Goal: Communication & Community: Answer question/provide support

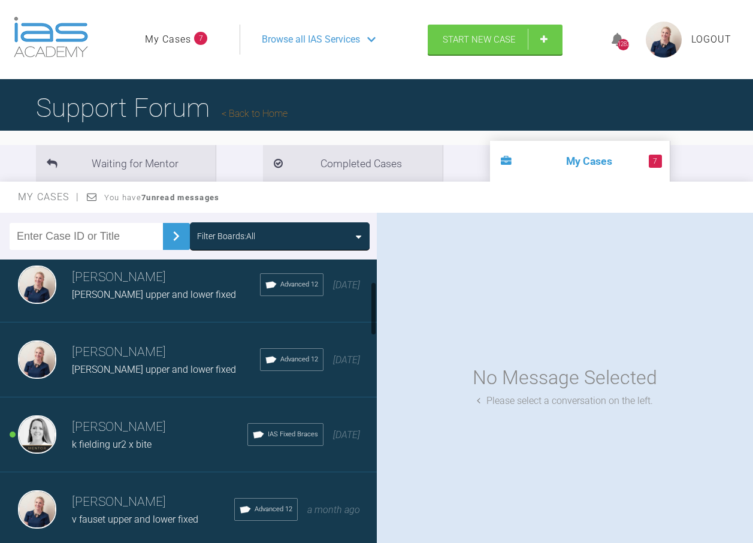
scroll to position [180, 0]
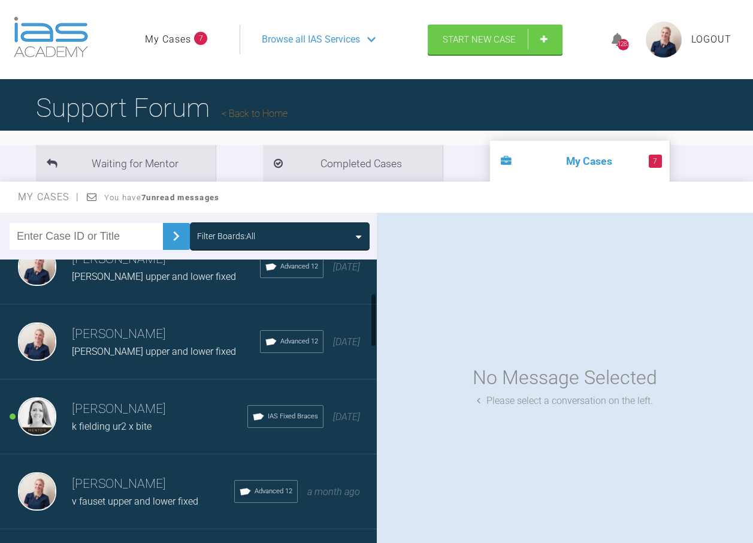
click at [236, 241] on div "Filter Boards: All" at bounding box center [226, 236] width 58 height 13
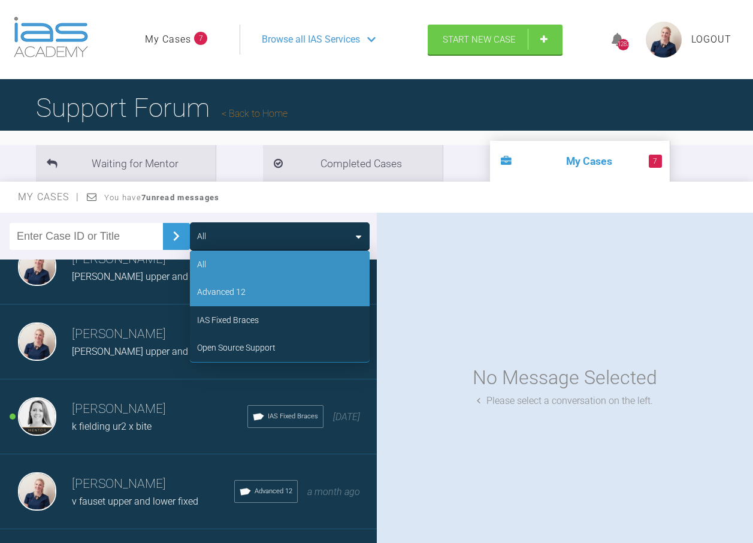
click at [239, 291] on div "Advanced 12" at bounding box center [221, 291] width 49 height 13
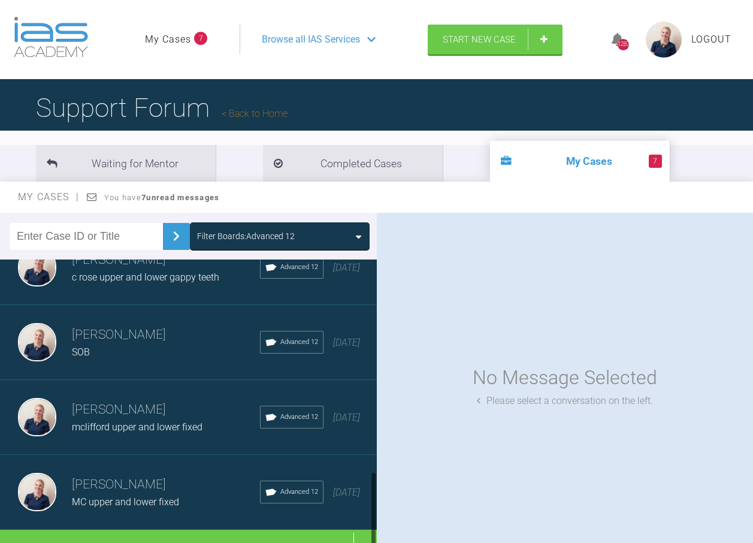
scroll to position [797, 0]
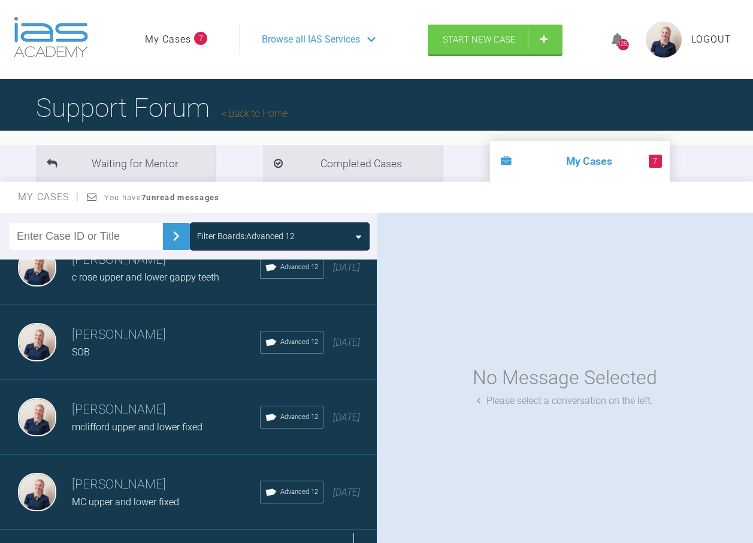
click at [186, 530] on div "Load more" at bounding box center [193, 548] width 386 height 37
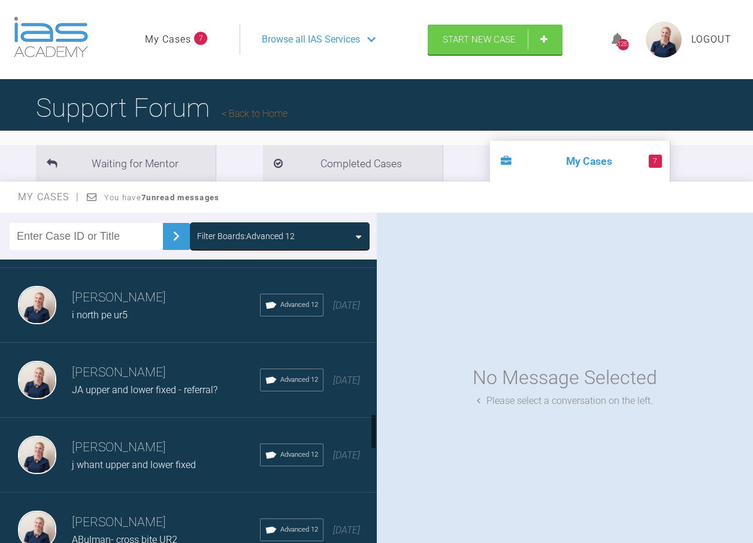
scroll to position [1216, 0]
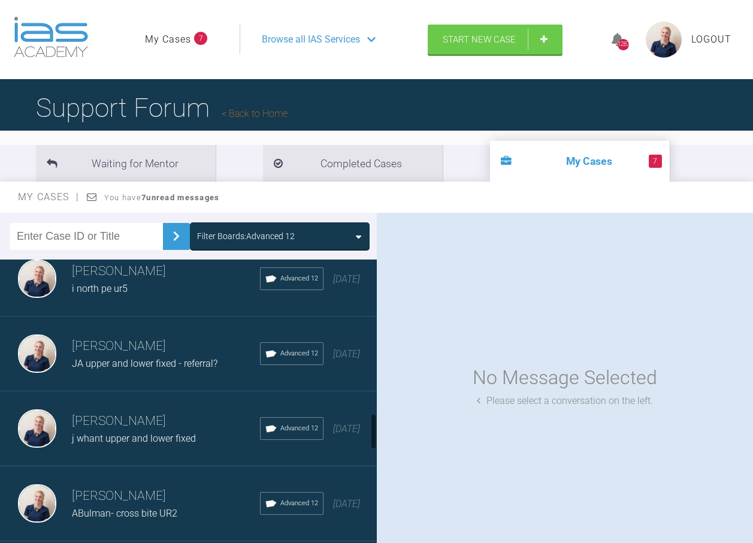
click at [168, 416] on h3 "Olivia Nixon" at bounding box center [166, 421] width 188 height 20
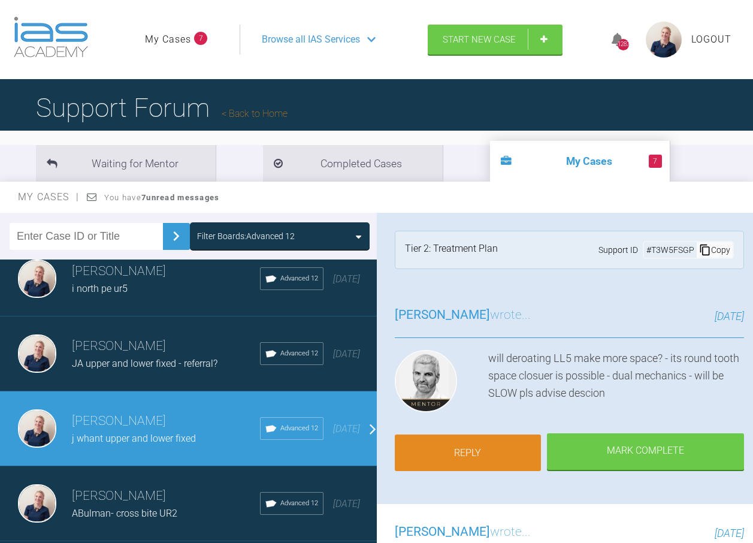
click at [508, 452] on link "Reply" at bounding box center [468, 452] width 147 height 37
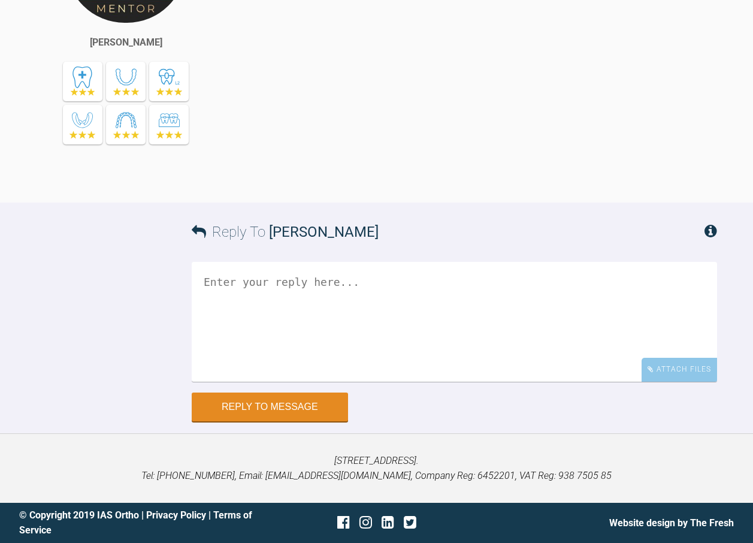
scroll to position [3195, 0]
click at [334, 282] on textarea at bounding box center [455, 322] width 526 height 120
type textarea "J"
drag, startPoint x: 253, startPoint y: 277, endPoint x: 221, endPoint y: 298, distance: 38.2
click at [213, 298] on textarea "Yes derotating ll5 will make more space- so restoration with a implant will be …" at bounding box center [455, 322] width 526 height 120
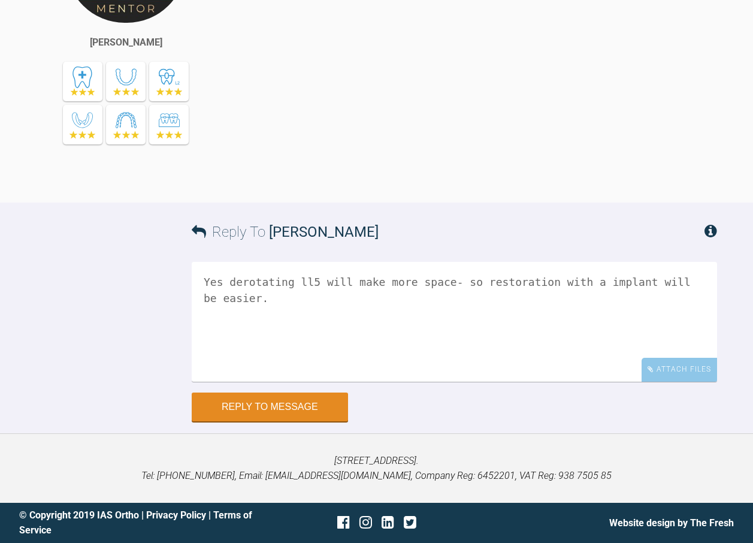
click at [236, 278] on textarea "Yes derotating ll5 will make more space- so restoration with a implant will be …" at bounding box center [455, 322] width 526 height 120
click at [237, 282] on textarea "Yes derotating ll5 will make more space- so restoration with a implant will be …" at bounding box center [455, 322] width 526 height 120
click at [285, 285] on textarea "Yes de-rotating ll5 will make more space- so restoration with a implant will be…" at bounding box center [455, 322] width 526 height 120
click at [280, 298] on textarea "Yes de-rotating ll5 will make more space- so restoration with a implant will be…" at bounding box center [455, 322] width 526 height 120
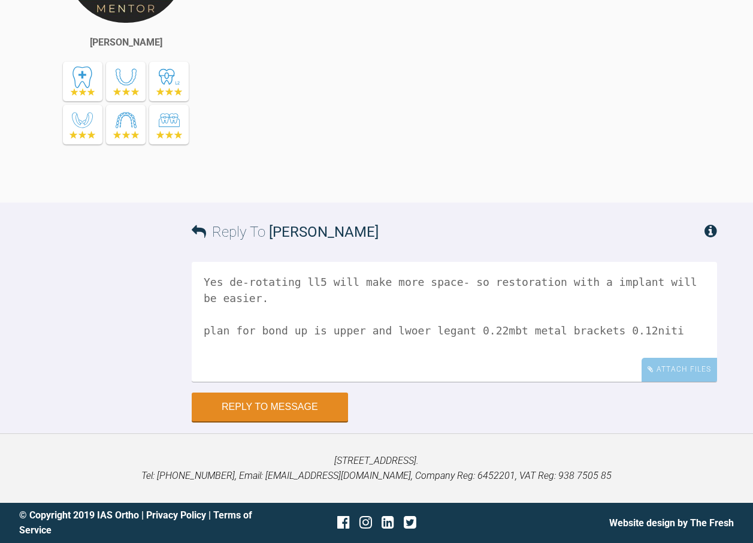
click at [265, 293] on textarea "Yes de-rotating ll5 will make more space- so restoration with a implant will be…" at bounding box center [455, 322] width 526 height 120
click at [451, 327] on textarea "Yes de-rotating ll5 will make more space- so restoration with a implant will be…" at bounding box center [455, 322] width 526 height 120
click at [396, 328] on textarea "Yes de-rotating ll5 will make more space- so restoration with a implant will be…" at bounding box center [455, 322] width 526 height 120
click at [664, 327] on textarea "Yes de-rotating ll5 will make more space- so restoration with a implant will be…" at bounding box center [455, 322] width 526 height 120
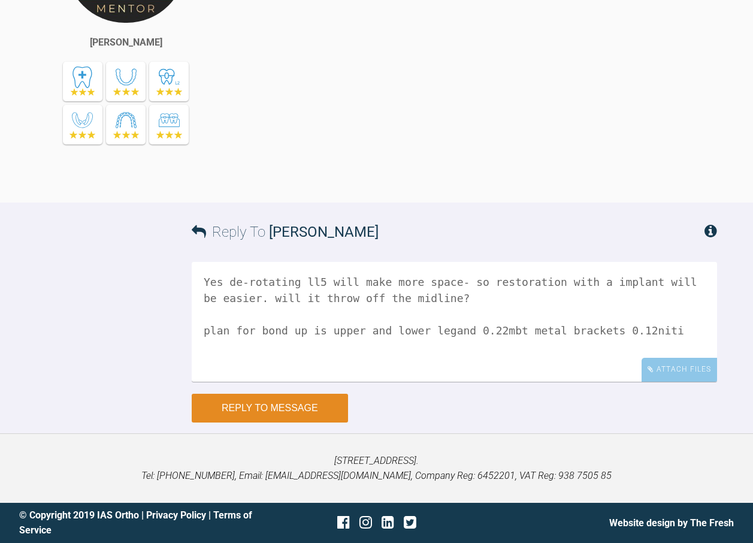
type textarea "Yes de-rotating ll5 will make more space- so restoration with a implant will be…"
click at [267, 414] on button "Reply to Message" at bounding box center [270, 408] width 156 height 29
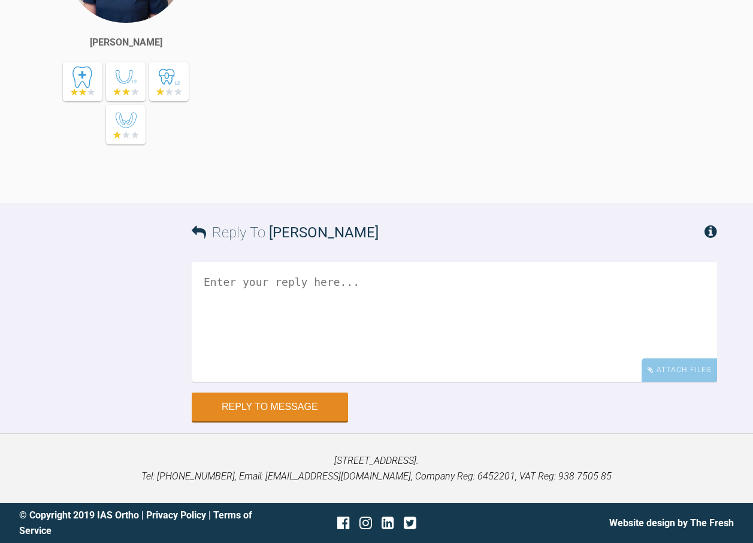
scroll to position [3584, 0]
